Goal: Task Accomplishment & Management: Manage account settings

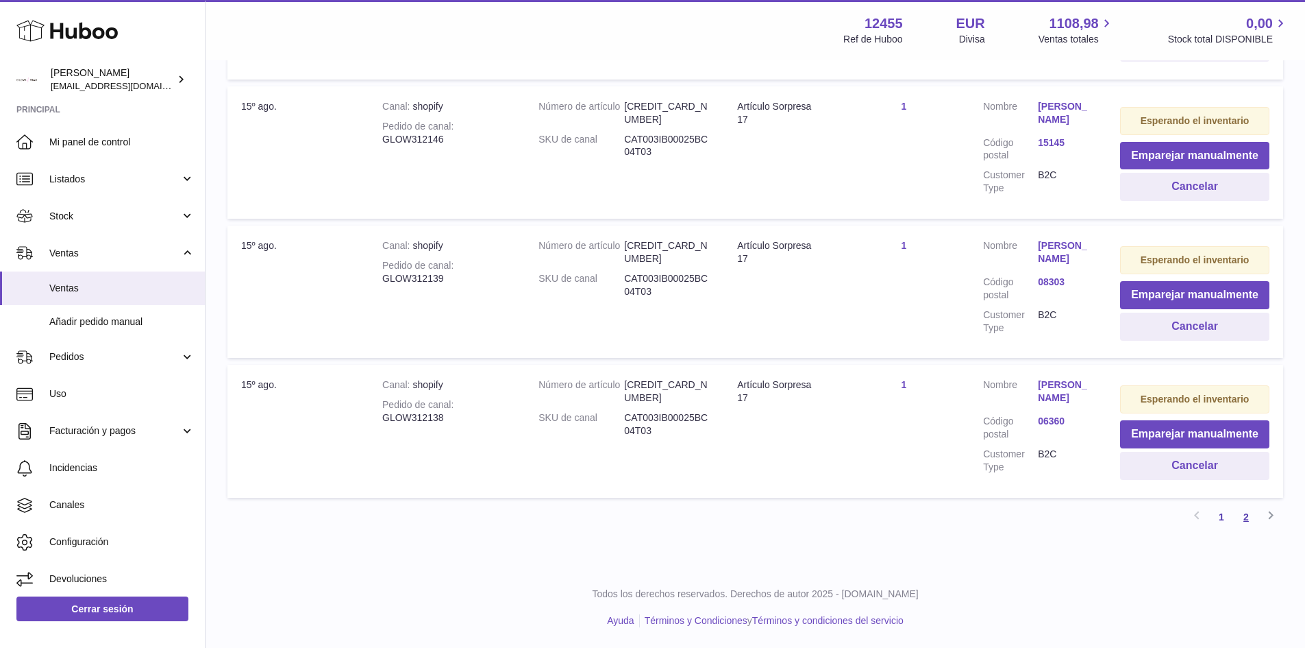
click at [1242, 518] on link "2" at bounding box center [1246, 516] width 25 height 25
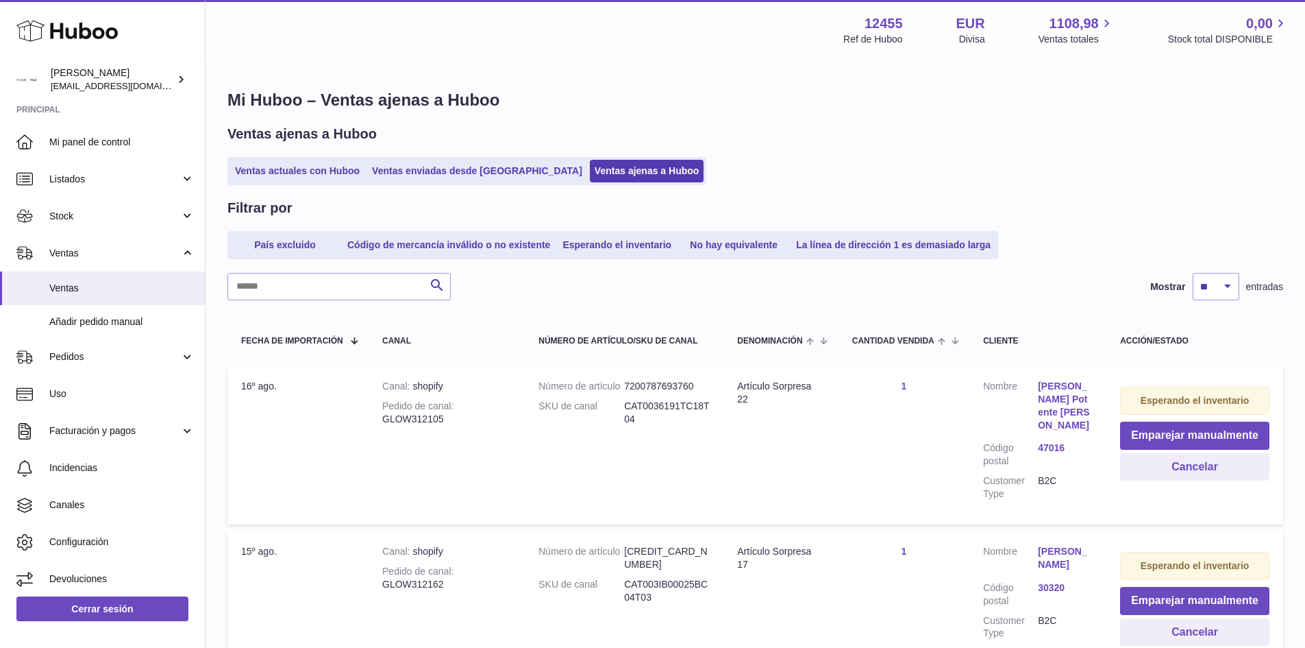
click at [590, 181] on link "Ventas ajenas a Huboo" at bounding box center [647, 171] width 114 height 23
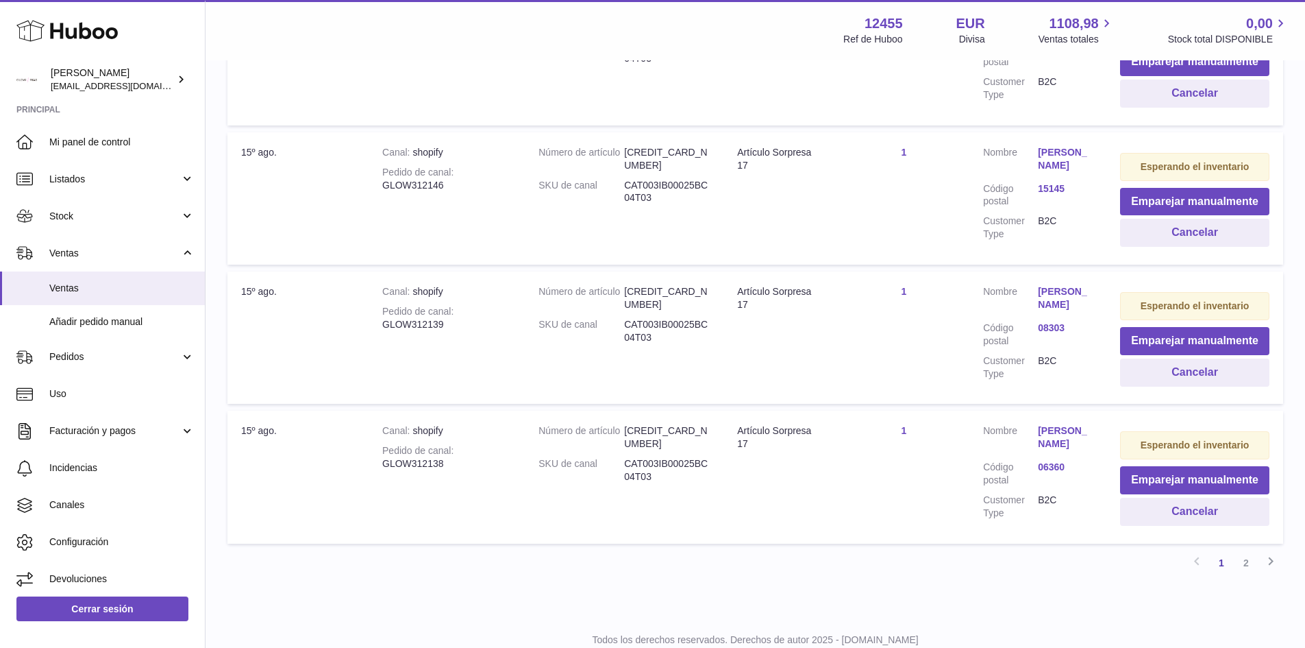
scroll to position [1320, 0]
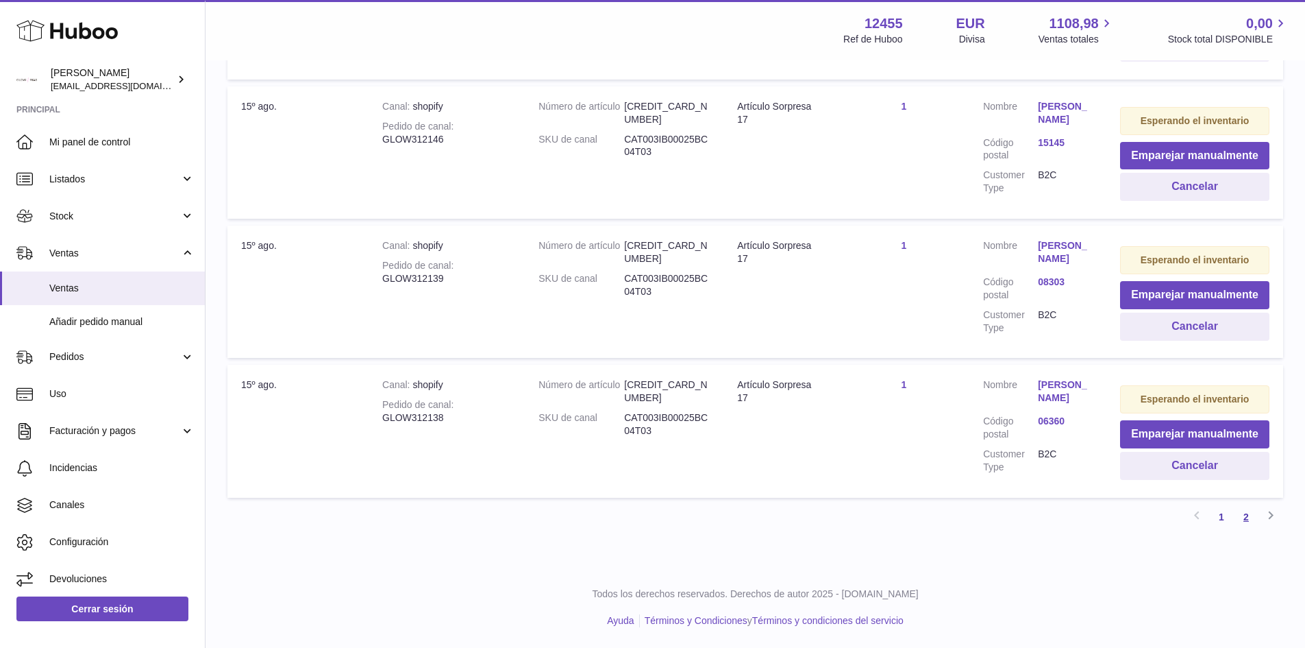
click at [1244, 515] on link "2" at bounding box center [1246, 516] width 25 height 25
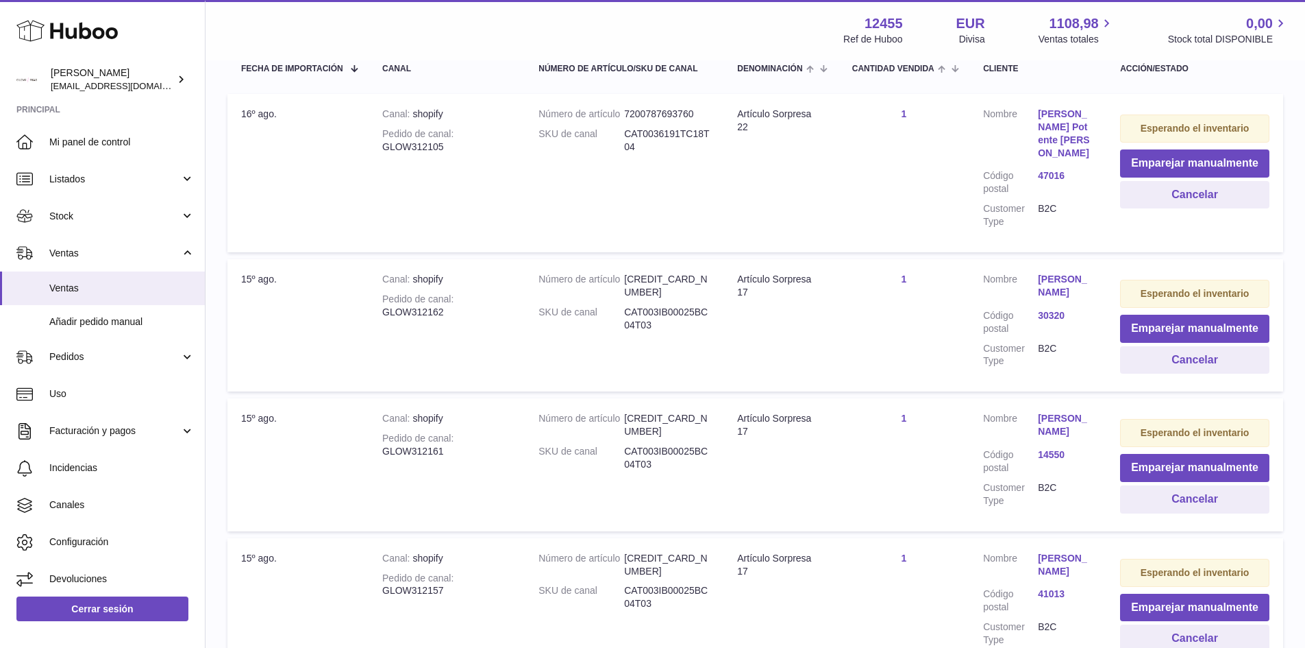
scroll to position [62, 0]
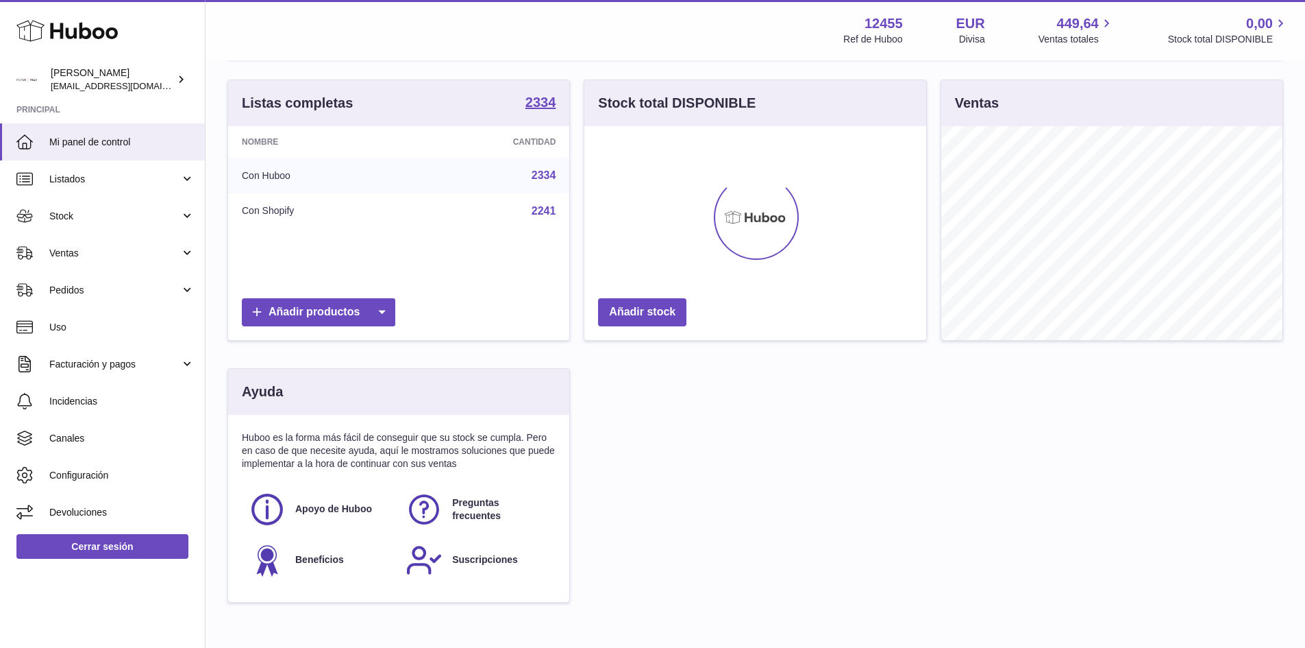
scroll to position [186, 0]
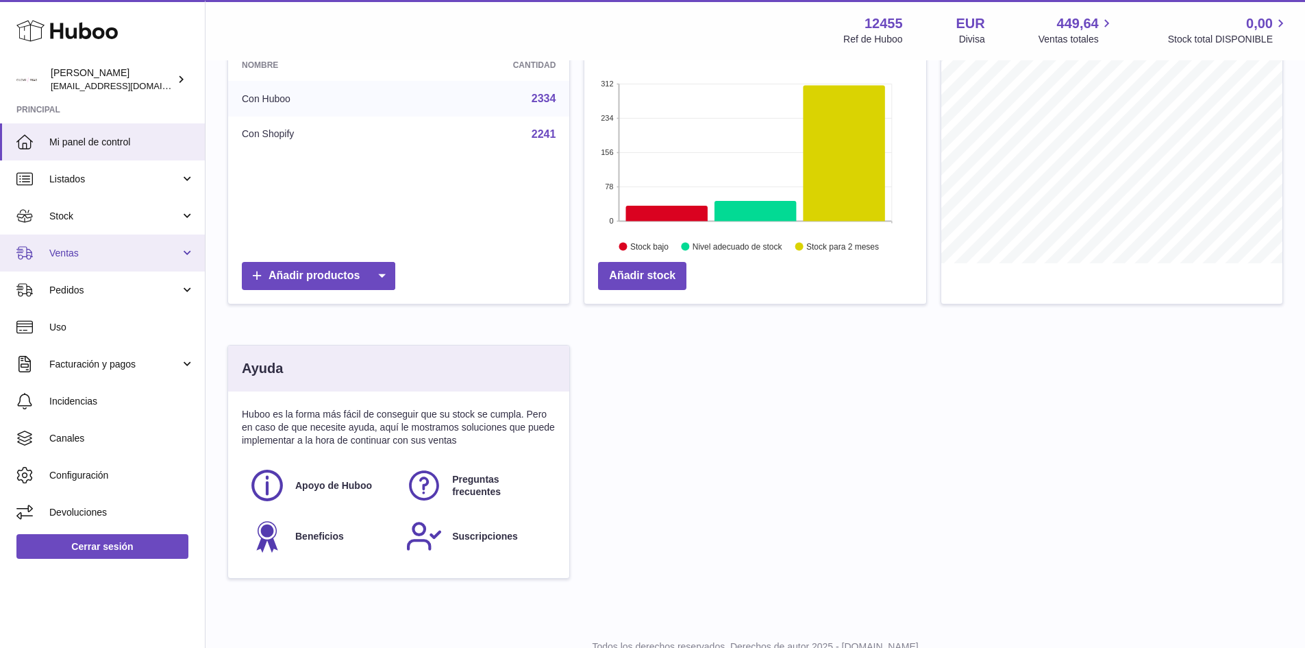
click at [78, 258] on span "Ventas" at bounding box center [114, 253] width 131 height 13
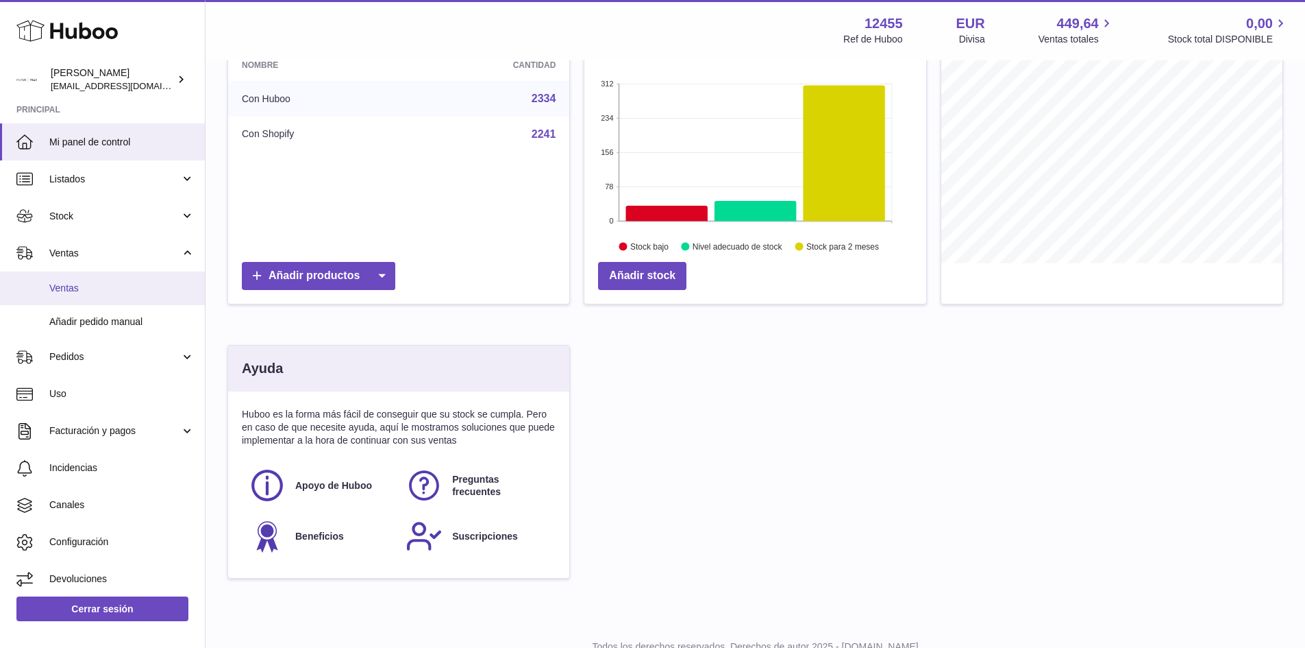
click at [68, 295] on link "Ventas" at bounding box center [102, 288] width 205 height 34
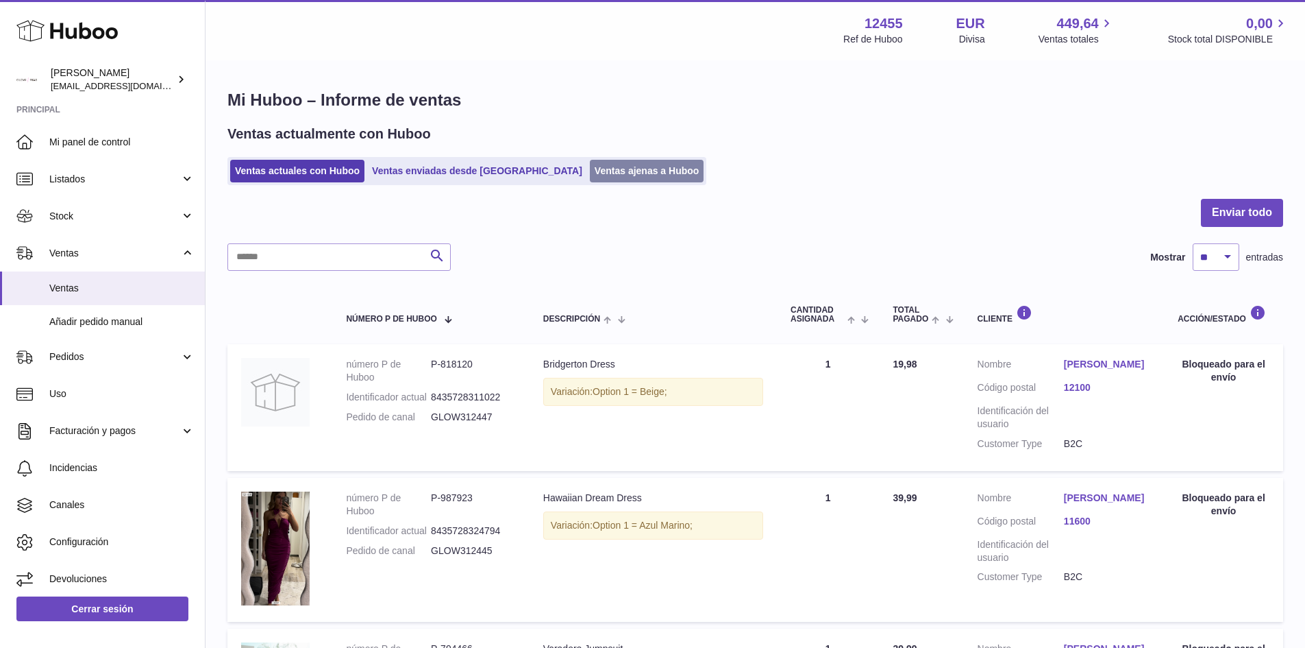
click at [619, 173] on link "Ventas ajenas a Huboo" at bounding box center [647, 171] width 114 height 23
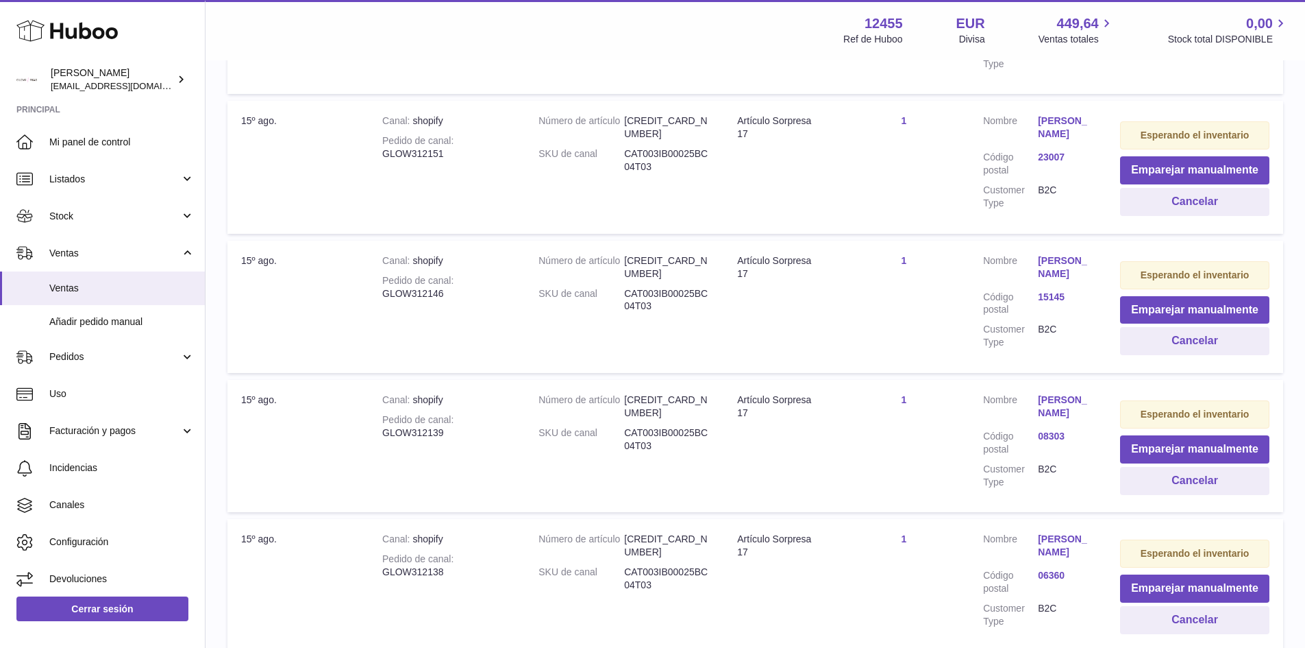
scroll to position [1233, 0]
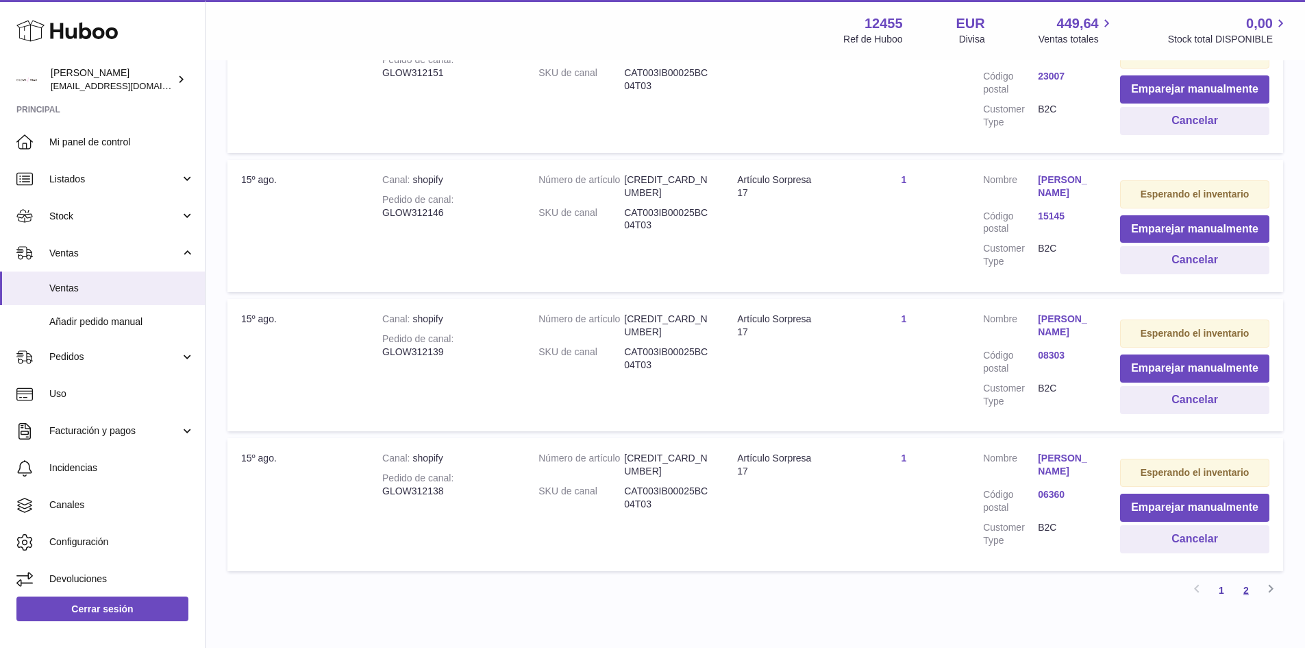
click at [1251, 602] on link "2" at bounding box center [1246, 590] width 25 height 25
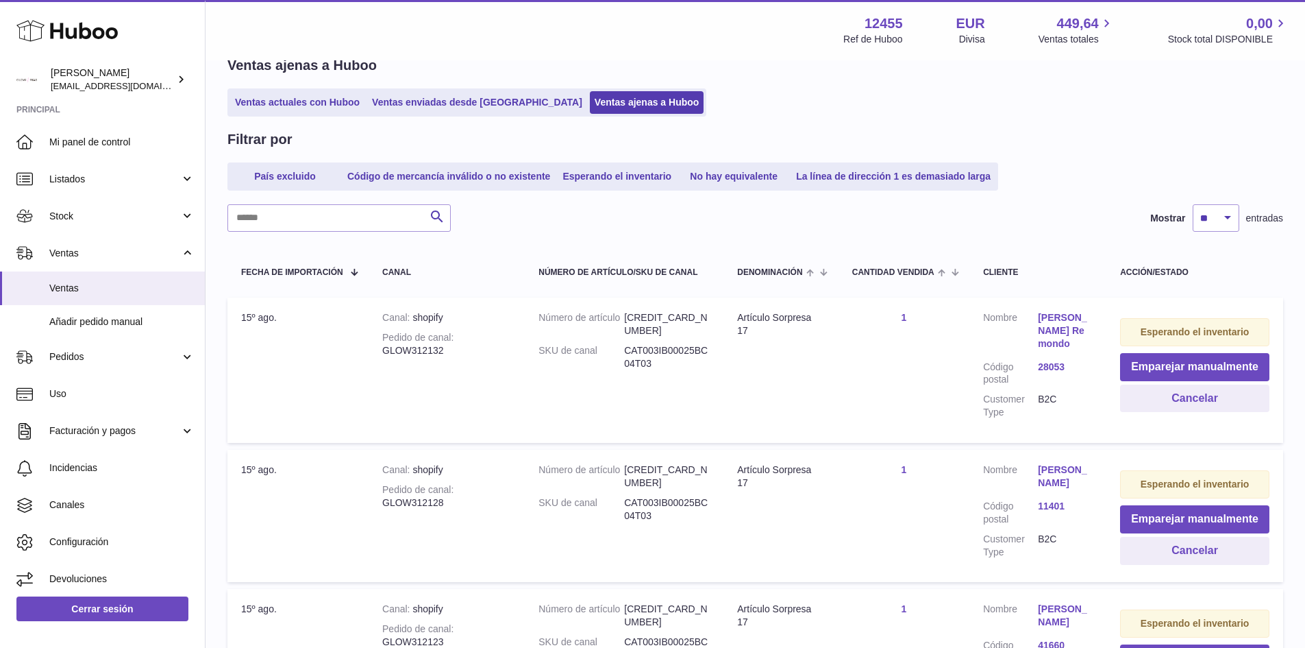
scroll to position [884, 0]
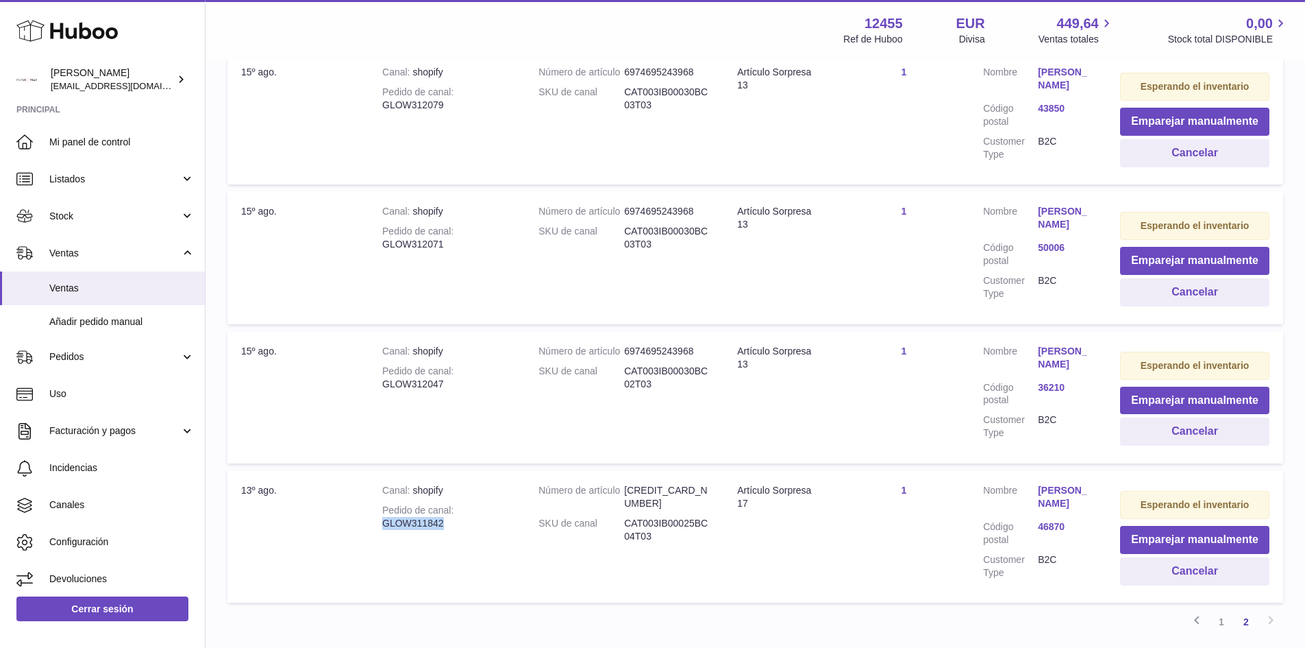
drag, startPoint x: 441, startPoint y: 537, endPoint x: 385, endPoint y: 541, distance: 56.3
click at [385, 530] on div "Pedido de canal GLOW311842" at bounding box center [446, 517] width 129 height 26
click at [382, 530] on div "Pedido de canal GLOW311842" at bounding box center [446, 517] width 129 height 26
drag, startPoint x: 382, startPoint y: 538, endPoint x: 422, endPoint y: 537, distance: 39.7
click at [422, 530] on div "Pedido de canal GLOW311842" at bounding box center [446, 517] width 129 height 26
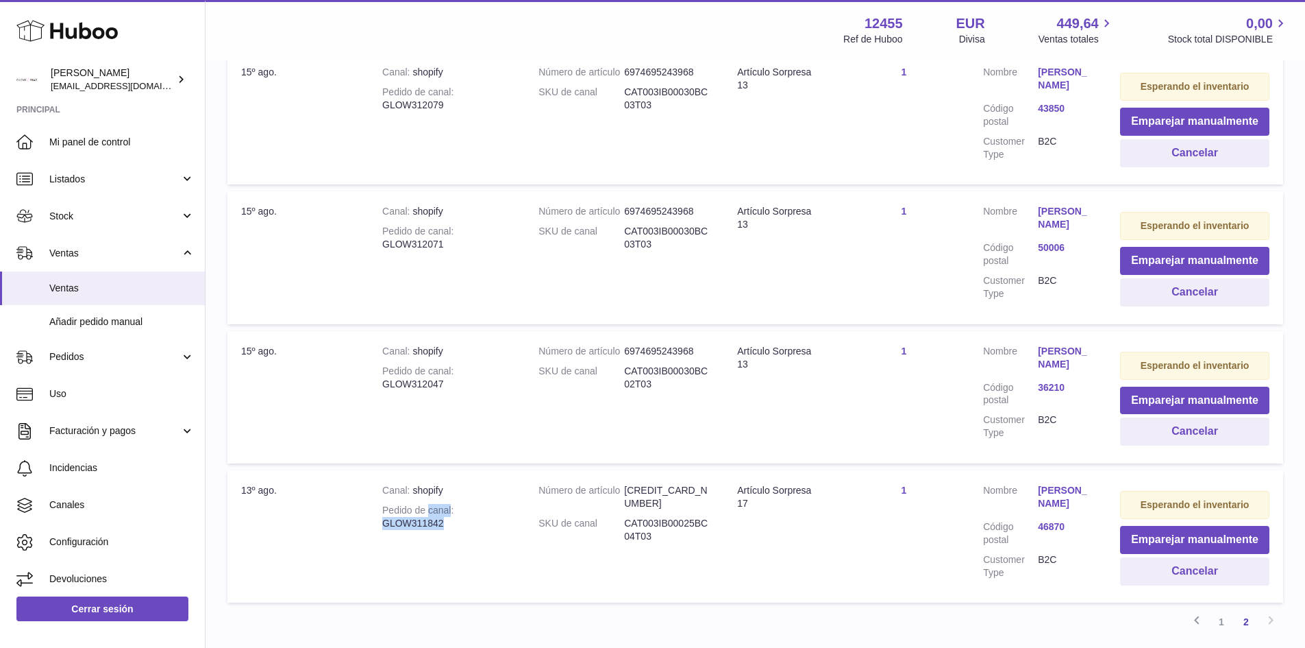
click at [443, 530] on div "Pedido de canal GLOW311842" at bounding box center [446, 517] width 129 height 26
drag, startPoint x: 443, startPoint y: 537, endPoint x: 410, endPoint y: 537, distance: 32.2
click at [410, 530] on div "Pedido de canal GLOW311842" at bounding box center [446, 517] width 129 height 26
click at [393, 547] on td "Canal shopify Pedido de canal GLOW311842" at bounding box center [447, 536] width 156 height 132
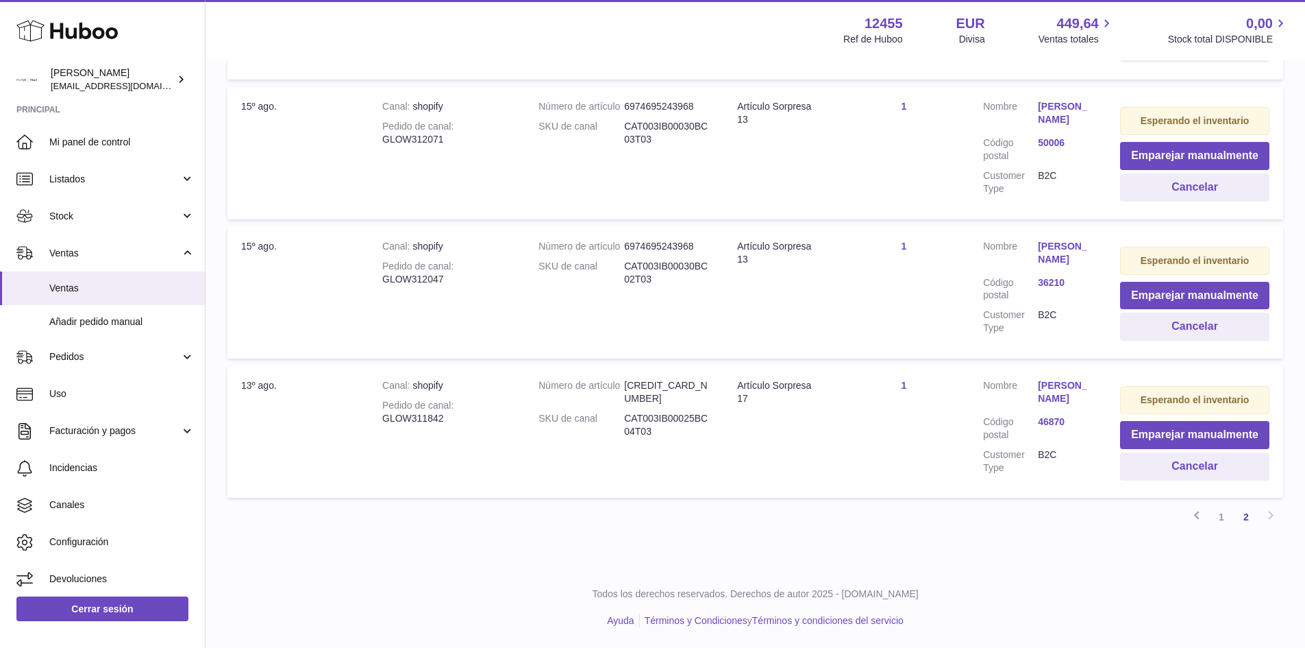
scroll to position [1002, 0]
drag, startPoint x: 443, startPoint y: 421, endPoint x: 382, endPoint y: 415, distance: 60.6
click at [382, 415] on div "Pedido de canal GLOW311842" at bounding box center [446, 412] width 129 height 26
copy div "GLOW311842"
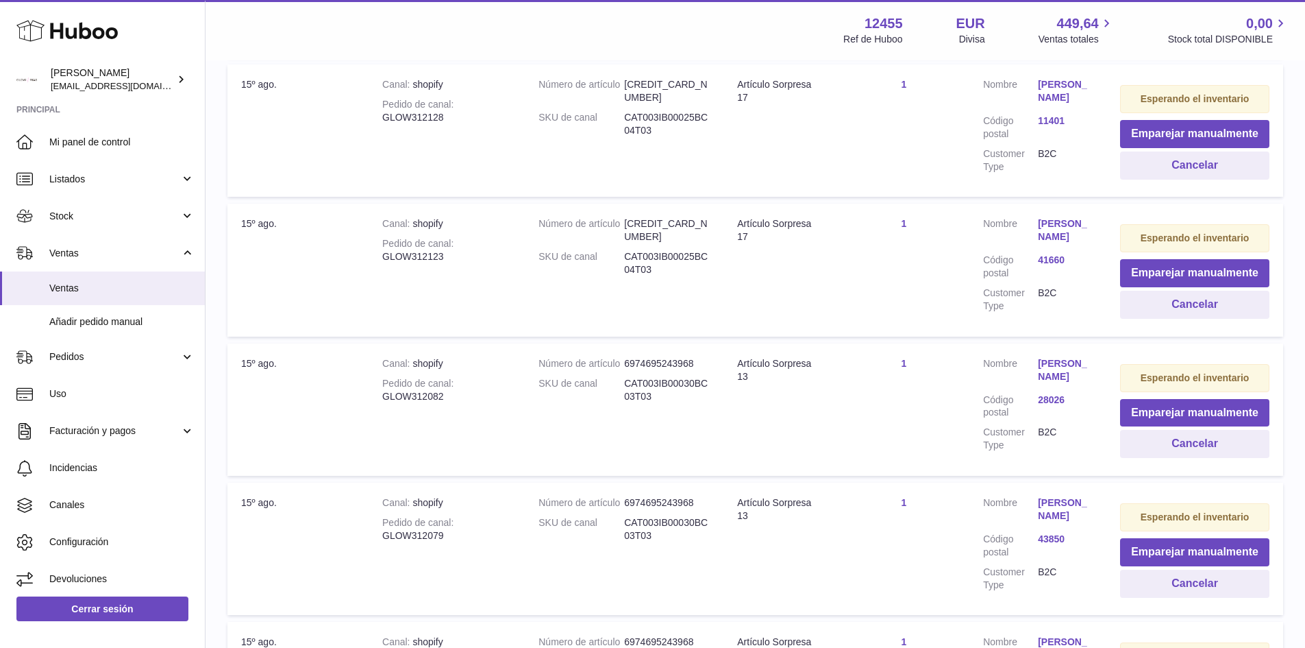
scroll to position [0, 0]
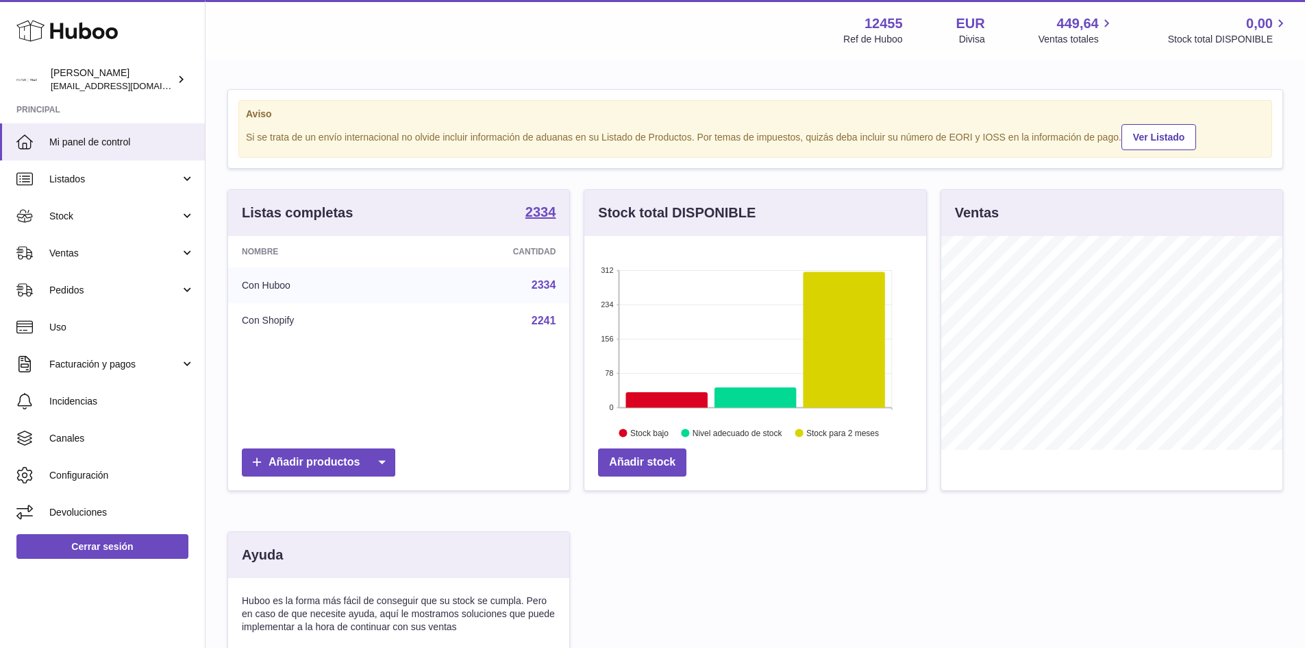
drag, startPoint x: 88, startPoint y: 244, endPoint x: 76, endPoint y: 273, distance: 31.7
click at [88, 244] on link "Ventas" at bounding box center [102, 252] width 205 height 37
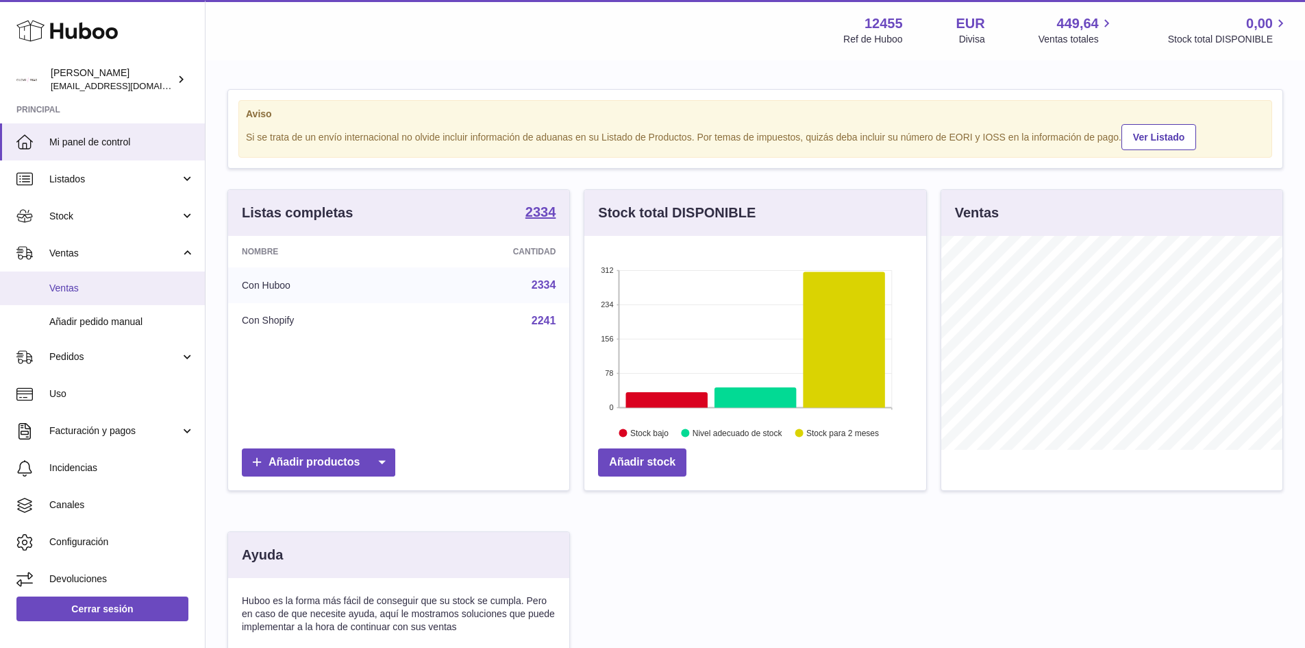
click at [73, 294] on span "Ventas" at bounding box center [121, 288] width 145 height 13
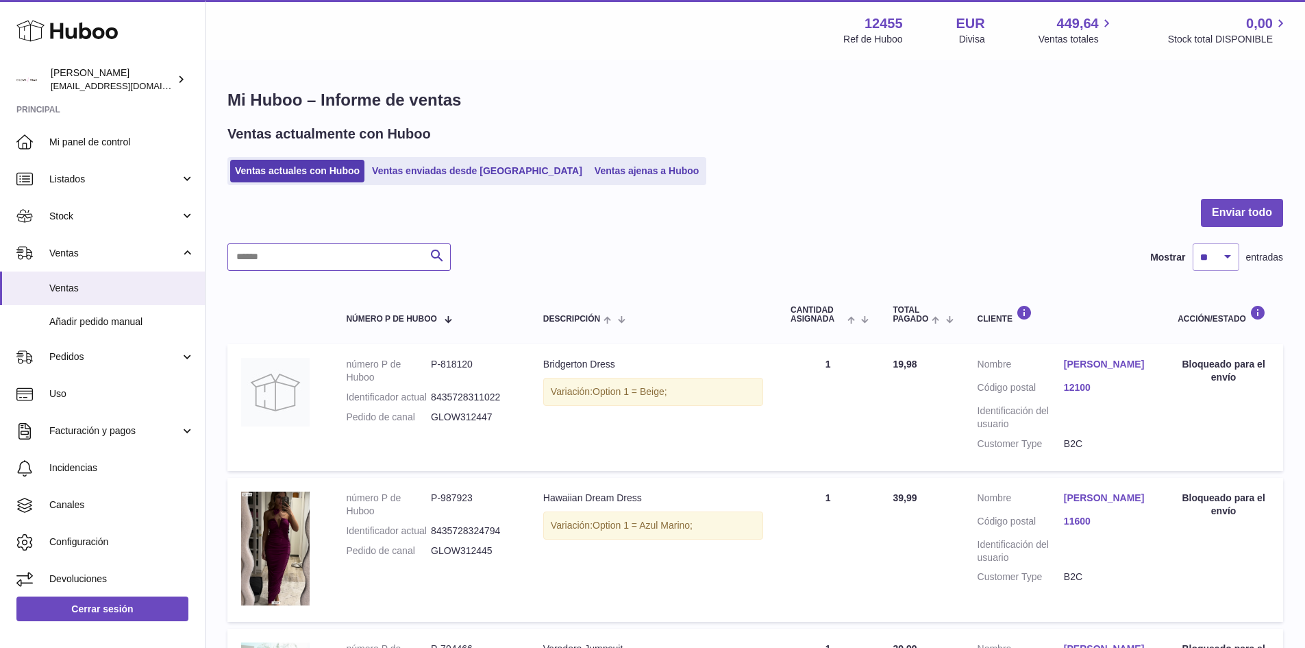
click at [300, 252] on input "text" at bounding box center [338, 256] width 223 height 27
paste input "**********"
type input "**********"
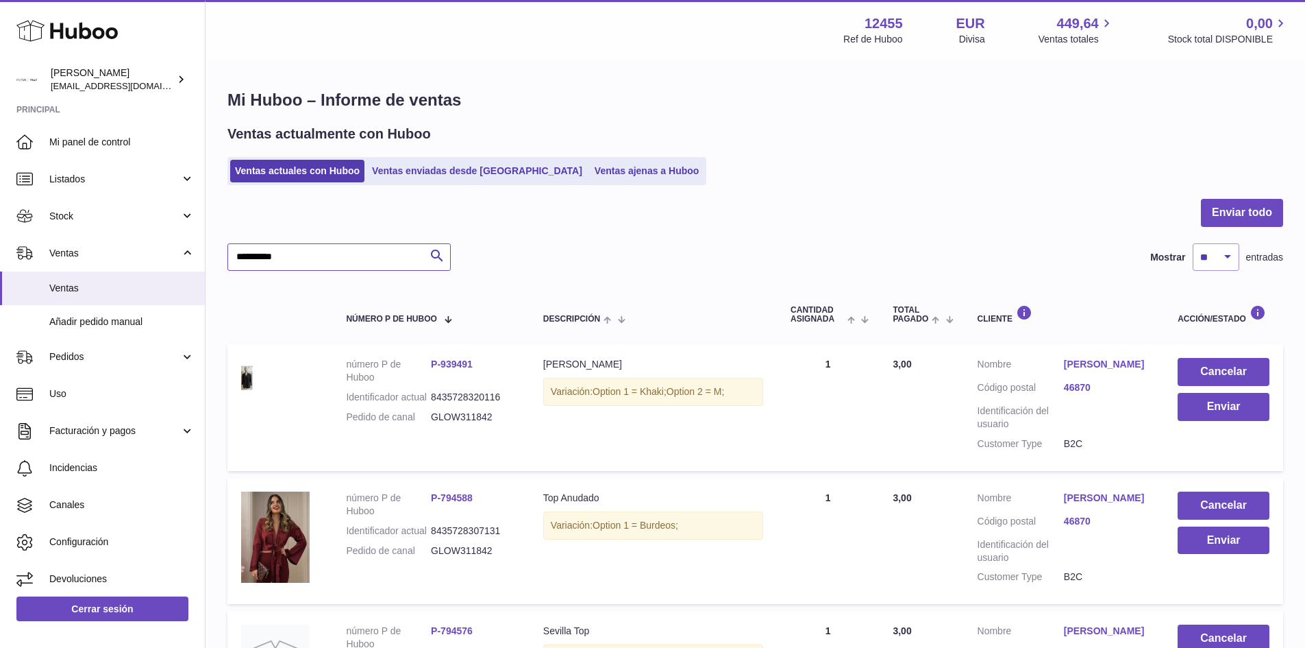
click at [352, 256] on input "**********" at bounding box center [338, 256] width 223 height 27
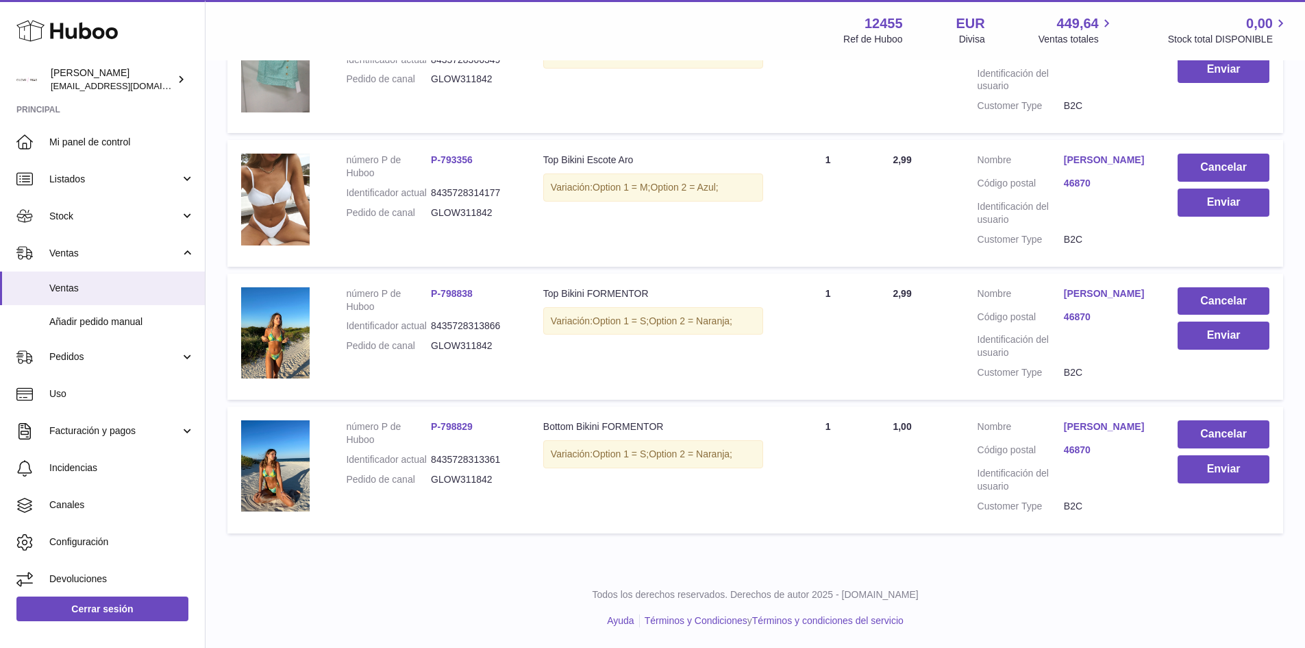
scroll to position [691, 0]
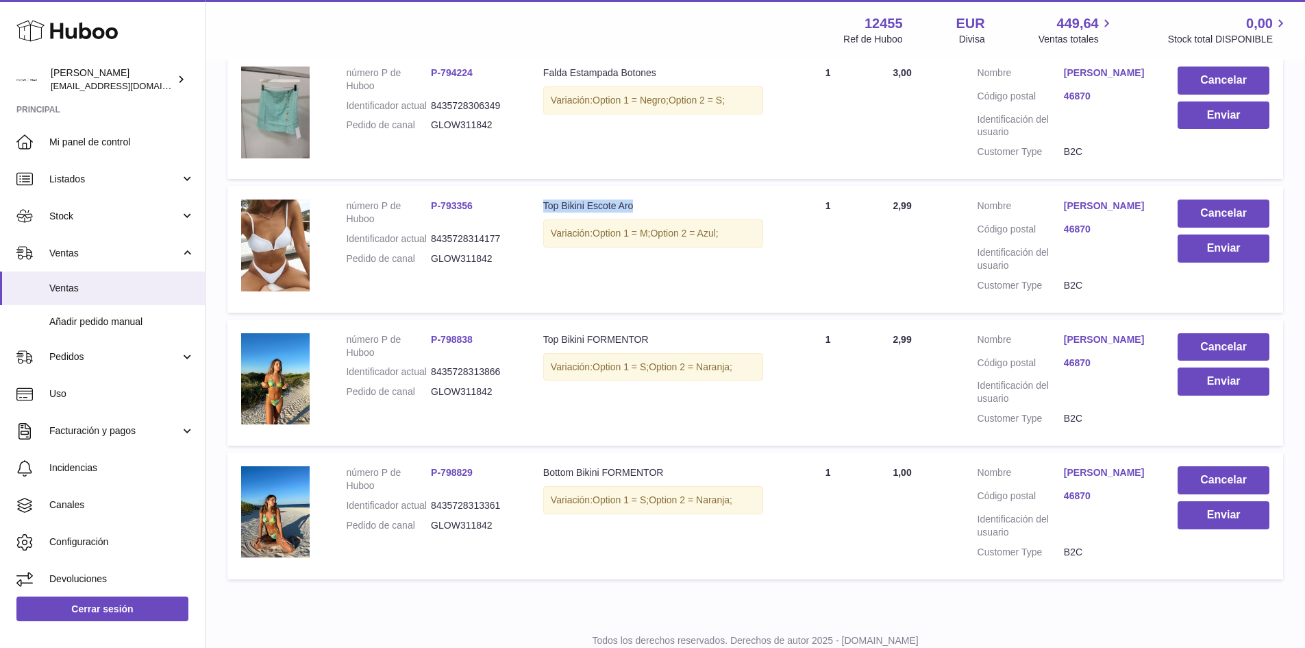
drag, startPoint x: 545, startPoint y: 256, endPoint x: 635, endPoint y: 260, distance: 89.8
click at [635, 212] on div "Top Bikini Escote Aro" at bounding box center [653, 205] width 220 height 13
drag, startPoint x: 492, startPoint y: 312, endPoint x: 345, endPoint y: 249, distance: 159.3
click at [345, 249] on td "número P de Huboo P-793356 Identificador actual 8435728314177 Pedido de canal G…" at bounding box center [430, 249] width 197 height 126
click at [874, 281] on td "Cantidad vendida 1" at bounding box center [828, 249] width 102 height 126
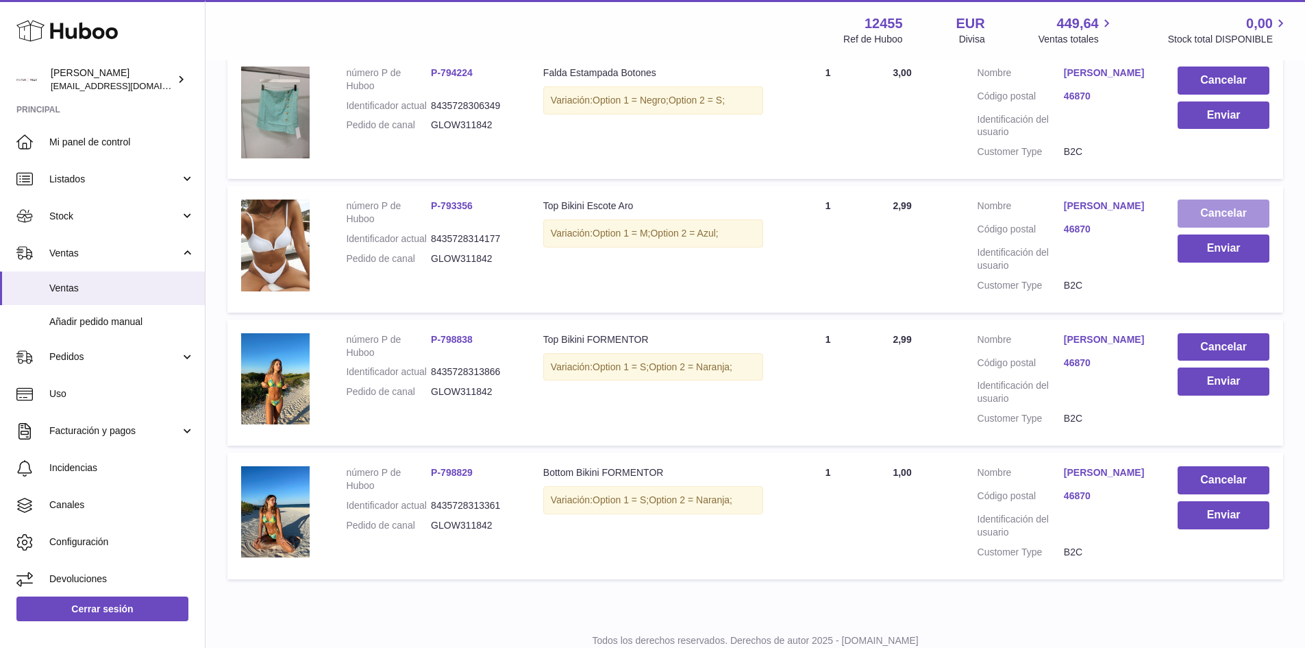
click at [1214, 227] on button "Cancelar" at bounding box center [1224, 213] width 92 height 28
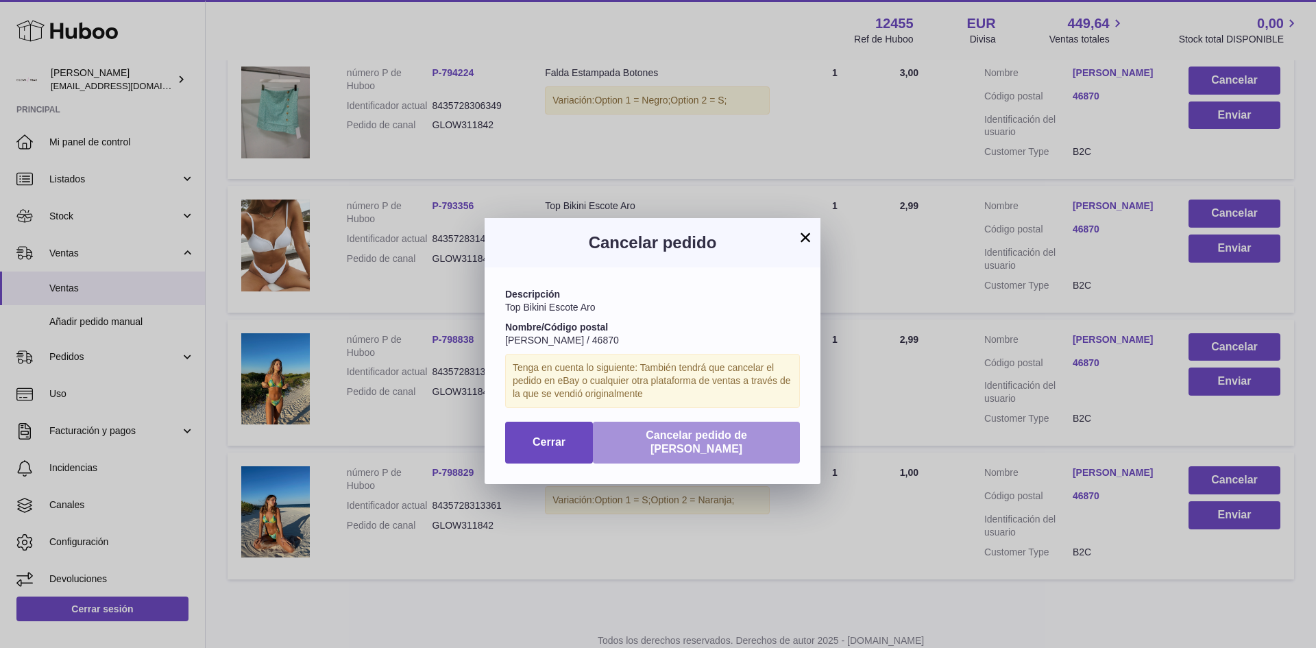
click at [721, 434] on span "Cancelar pedido de Huboo" at bounding box center [695, 442] width 101 height 26
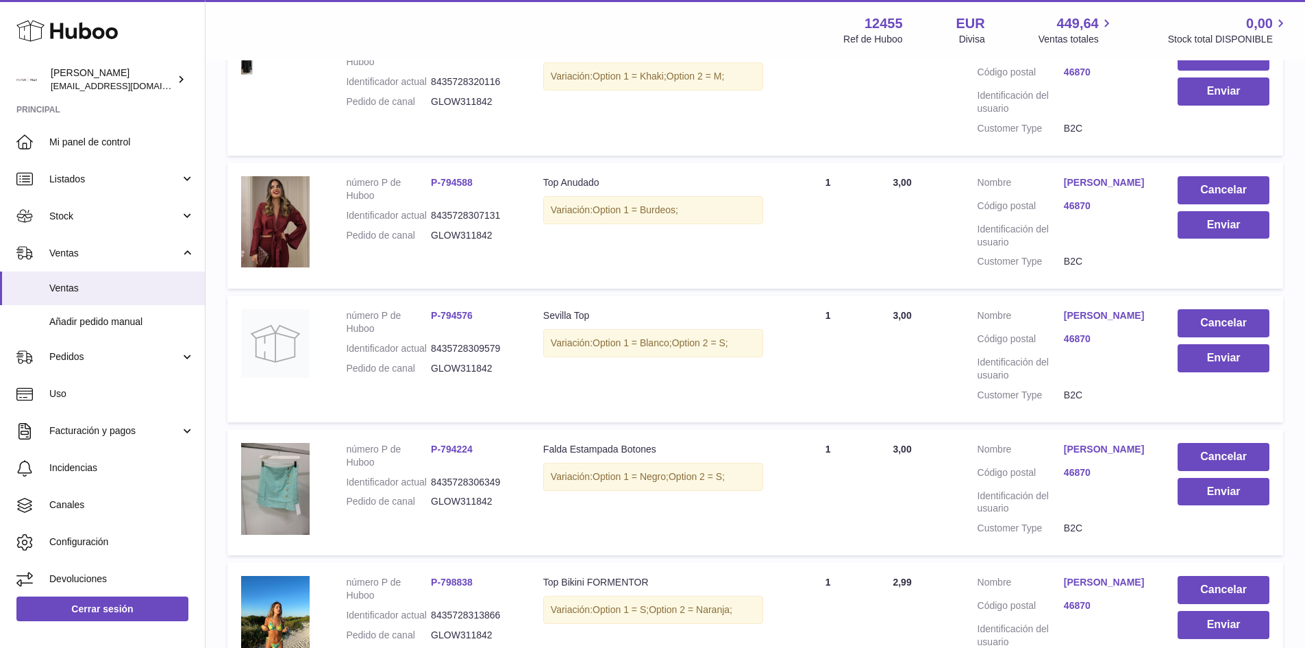
scroll to position [0, 0]
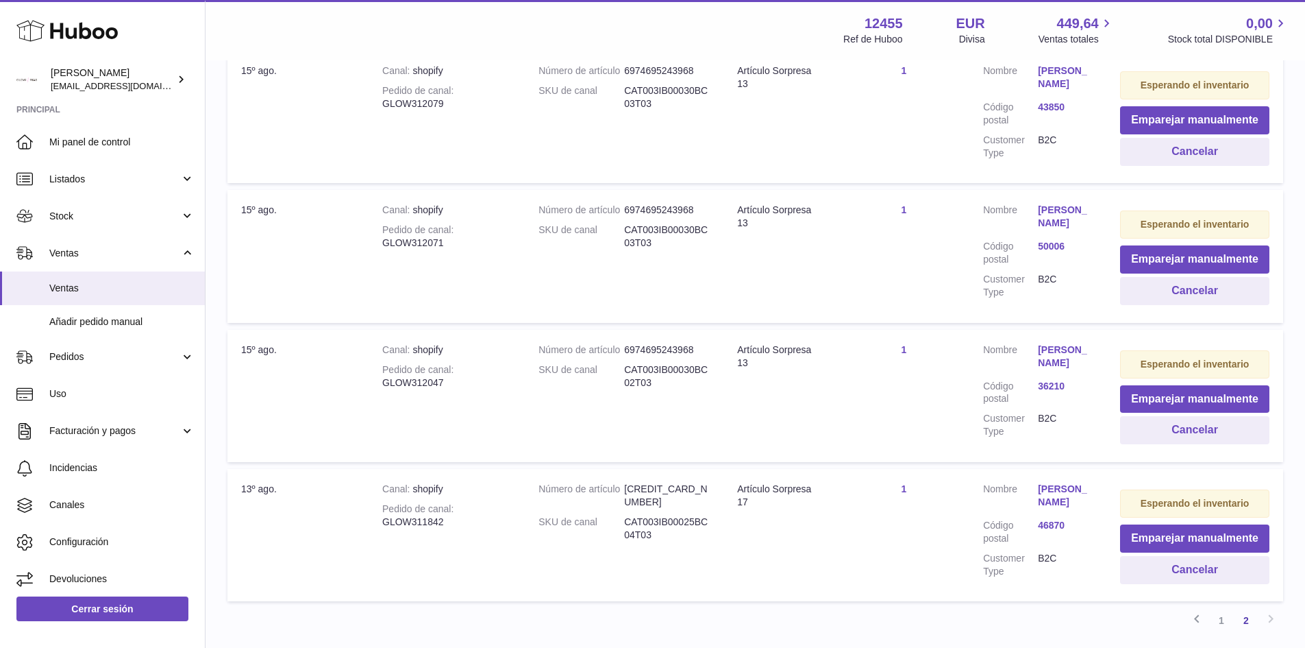
scroll to position [1002, 0]
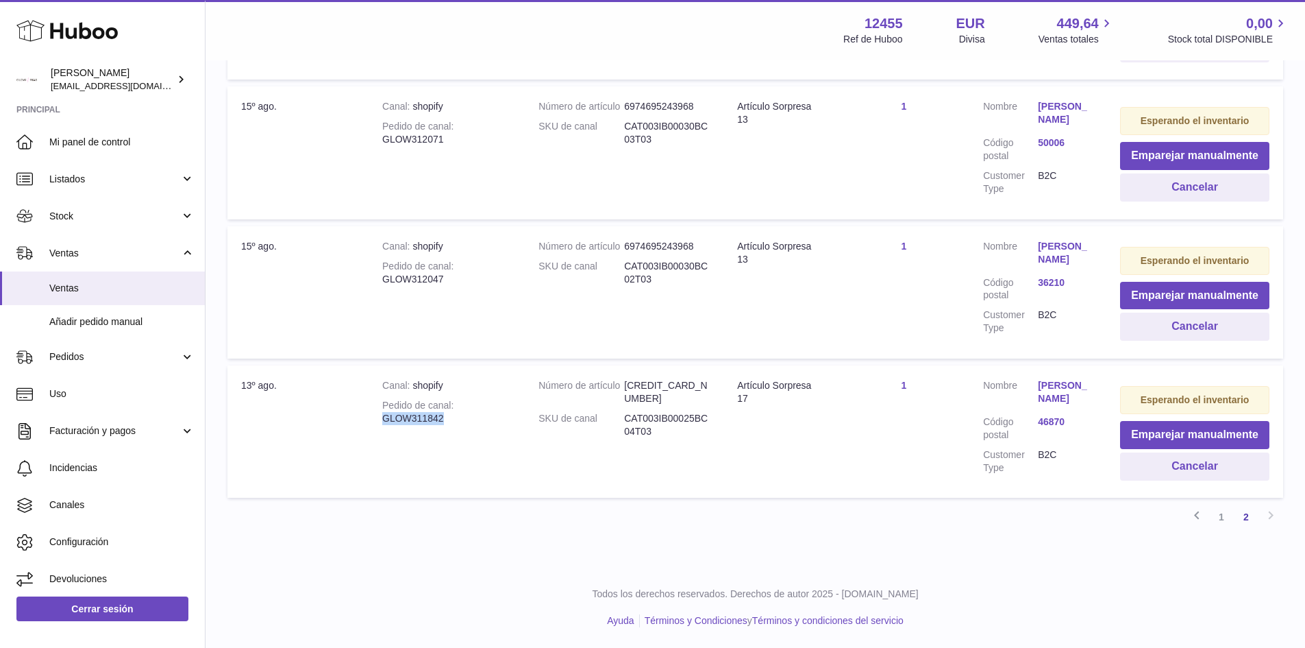
drag, startPoint x: 373, startPoint y: 420, endPoint x: 504, endPoint y: 419, distance: 131.6
click at [500, 419] on td "Canal shopify Pedido de canal GLOW311842" at bounding box center [447, 431] width 156 height 132
click at [715, 465] on td "Número de artículo 6974691410112 SKU de canal CAT003IB00025BC04T03" at bounding box center [624, 431] width 199 height 132
drag, startPoint x: 739, startPoint y: 381, endPoint x: 824, endPoint y: 382, distance: 84.3
click at [824, 382] on td "Denominación Artículo Sorpresa 17" at bounding box center [781, 431] width 115 height 132
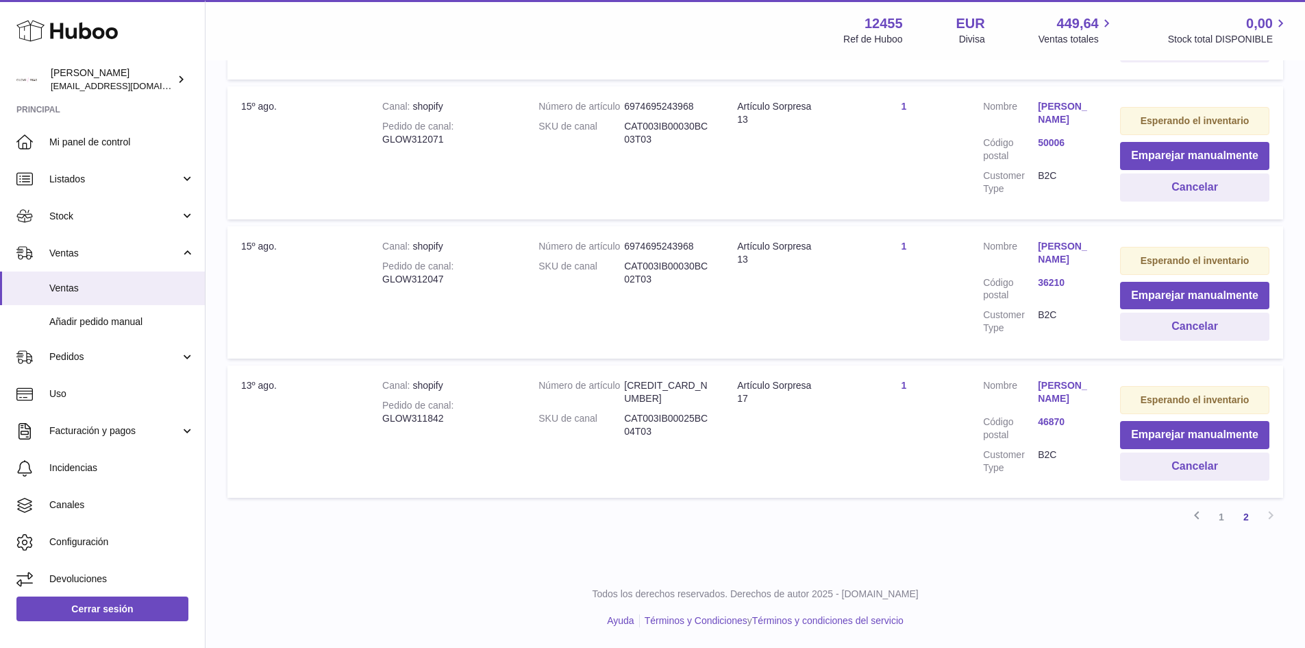
click at [945, 487] on td "Cantidad vendida 1" at bounding box center [904, 431] width 131 height 132
click at [1204, 469] on button "Cancelar" at bounding box center [1194, 466] width 149 height 28
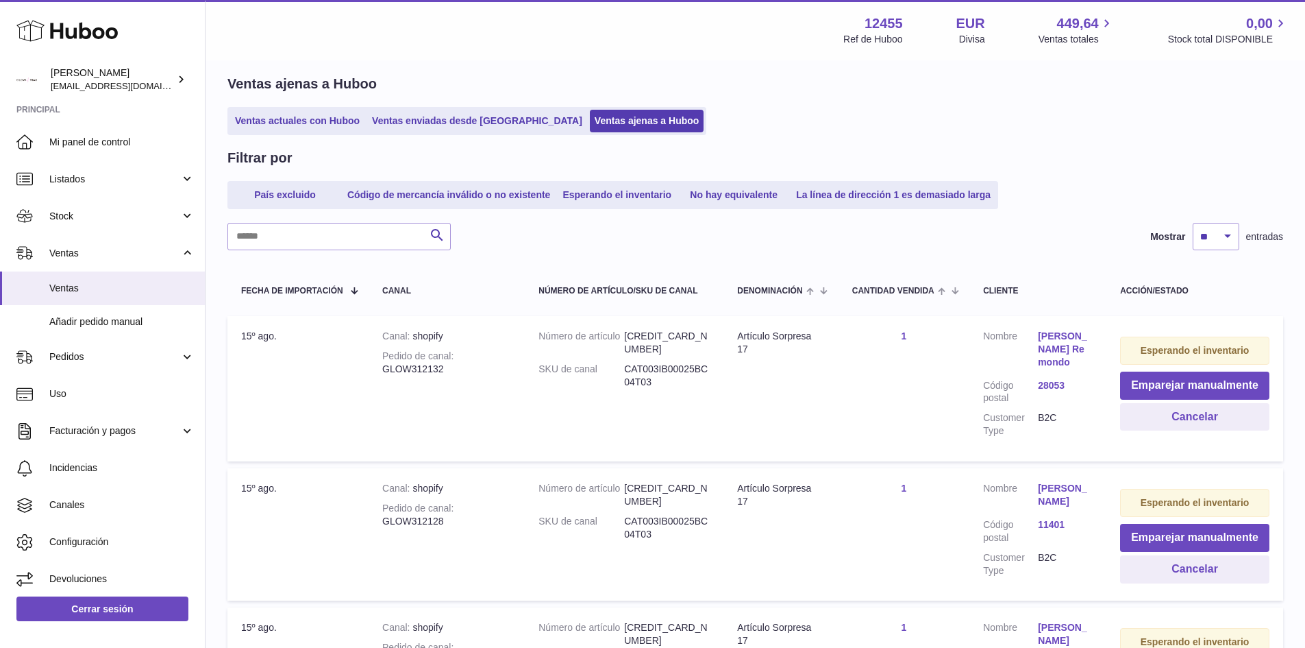
scroll to position [0, 0]
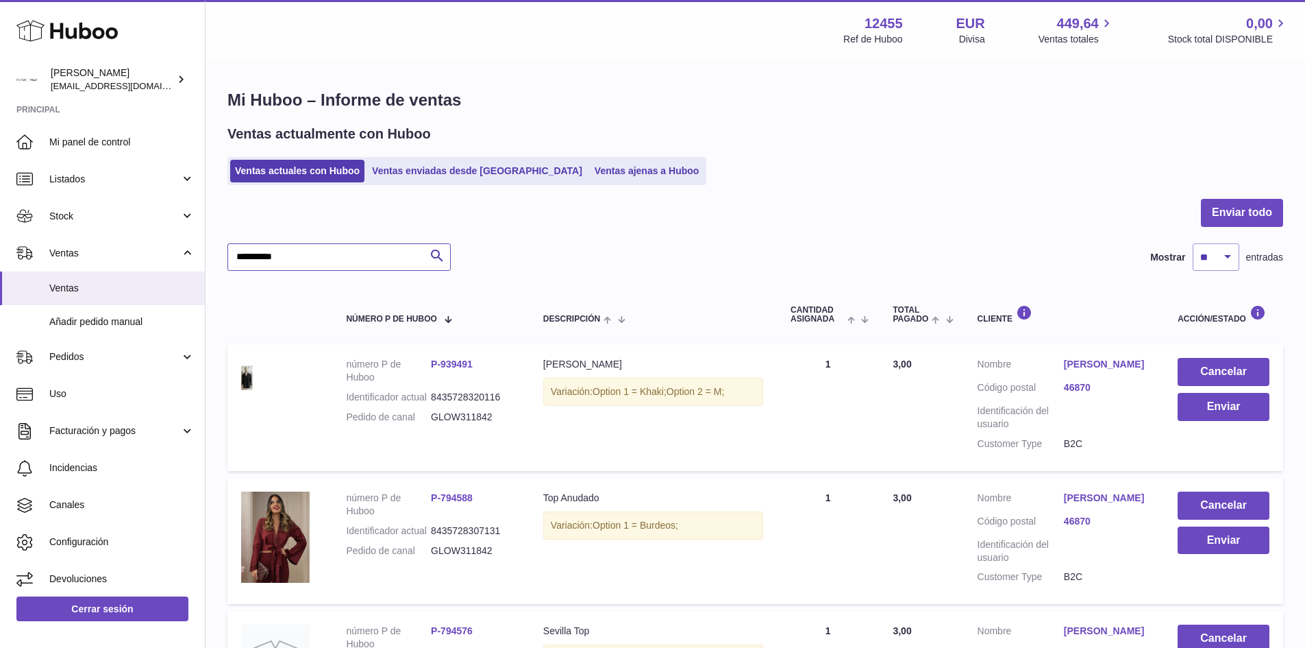
click at [329, 268] on input "**********" at bounding box center [338, 256] width 223 height 27
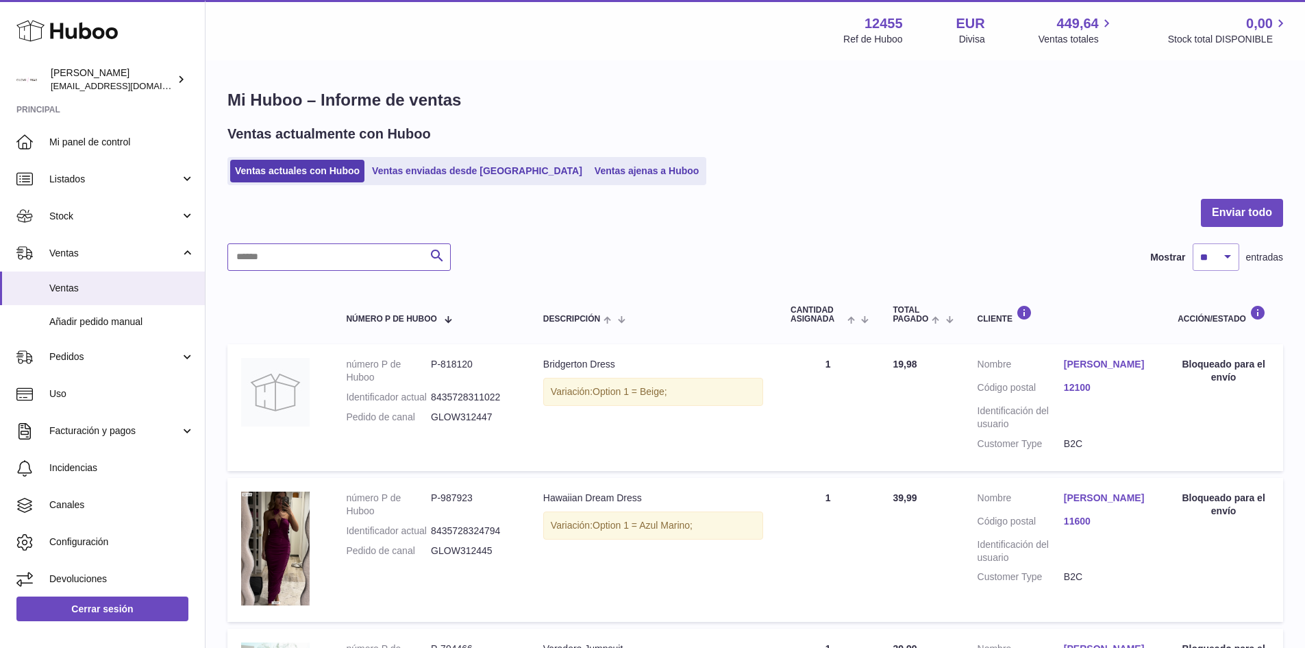
click at [314, 262] on input "text" at bounding box center [338, 256] width 223 height 27
click at [327, 249] on input "text" at bounding box center [338, 256] width 223 height 27
paste input "**********"
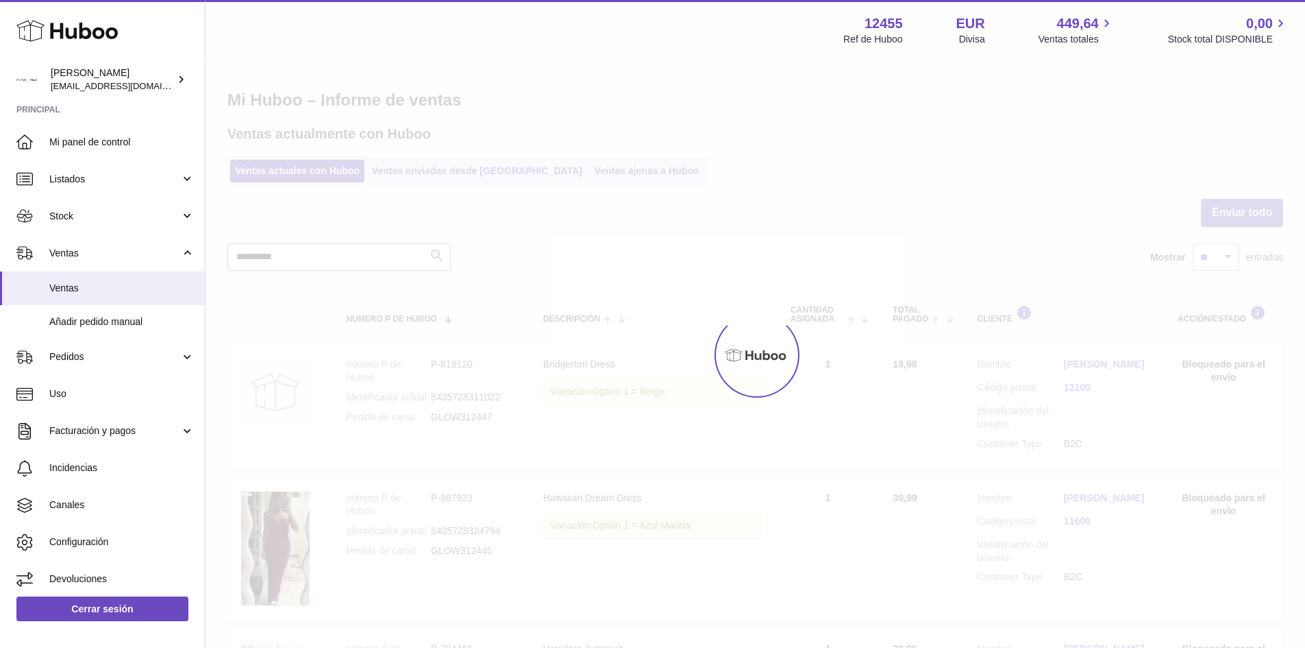
type input "**********"
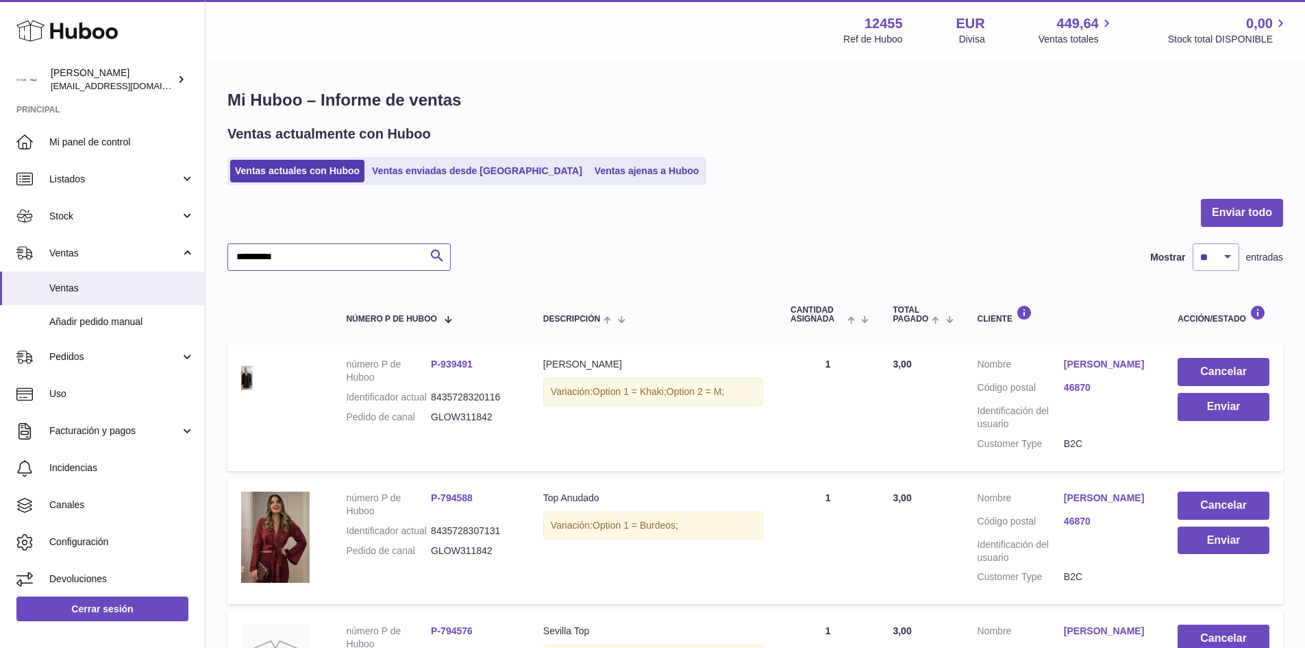
click at [330, 269] on input "**********" at bounding box center [338, 256] width 223 height 27
drag, startPoint x: 329, startPoint y: 268, endPoint x: 325, endPoint y: 255, distance: 13.7
click at [326, 258] on input "**********" at bounding box center [338, 256] width 223 height 27
click at [314, 249] on input "**********" at bounding box center [338, 256] width 223 height 27
click at [323, 261] on input "**********" at bounding box center [338, 256] width 223 height 27
